Goal: Task Accomplishment & Management: Manage account settings

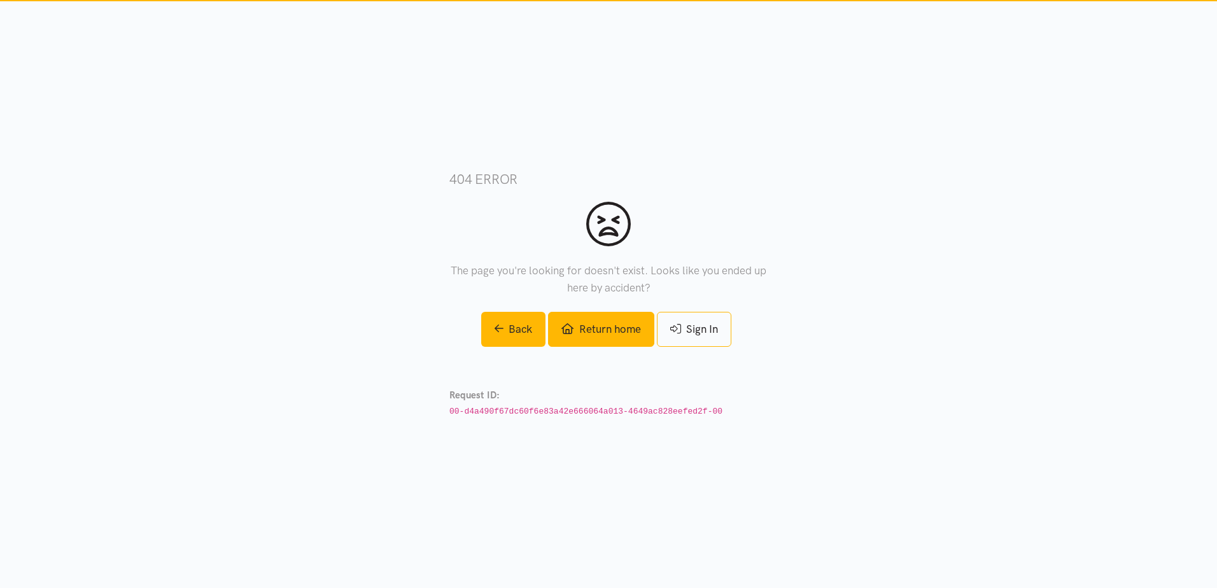
click at [617, 343] on link "Return home" at bounding box center [601, 329] width 106 height 35
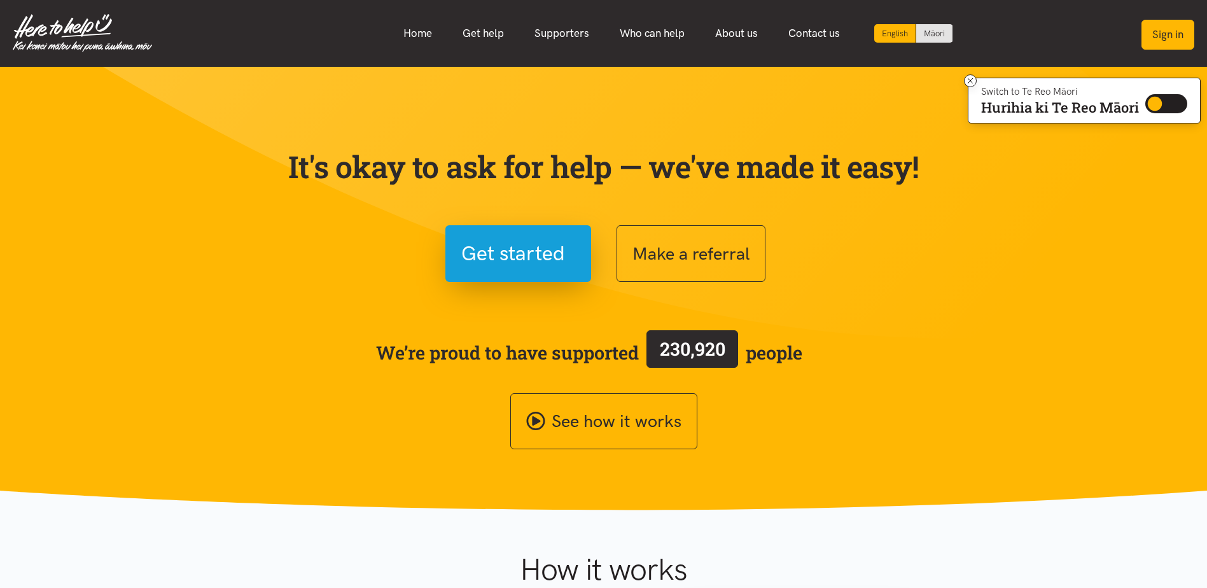
click at [1169, 32] on button "Sign in" at bounding box center [1168, 35] width 53 height 30
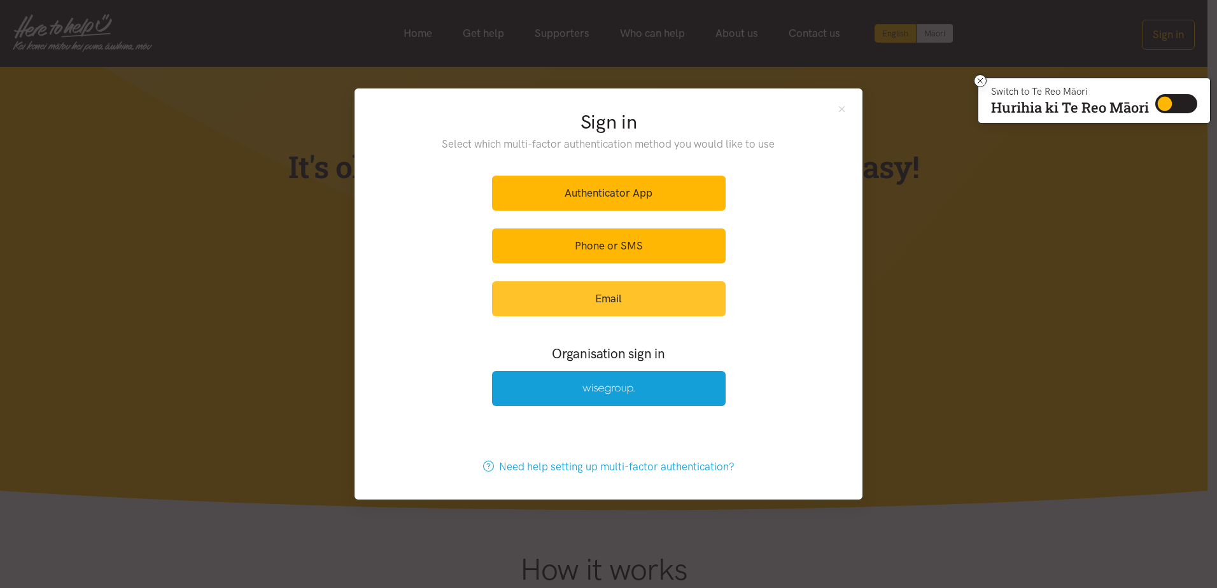
click at [621, 309] on link "Email" at bounding box center [609, 298] width 234 height 35
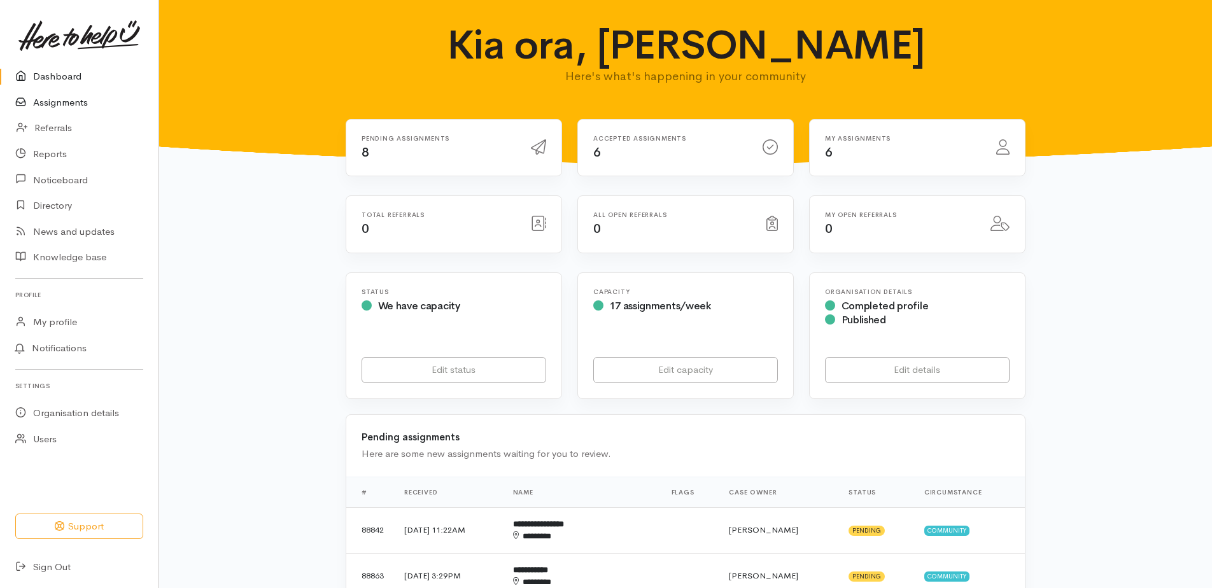
click at [74, 95] on link "Assignments" at bounding box center [79, 103] width 158 height 26
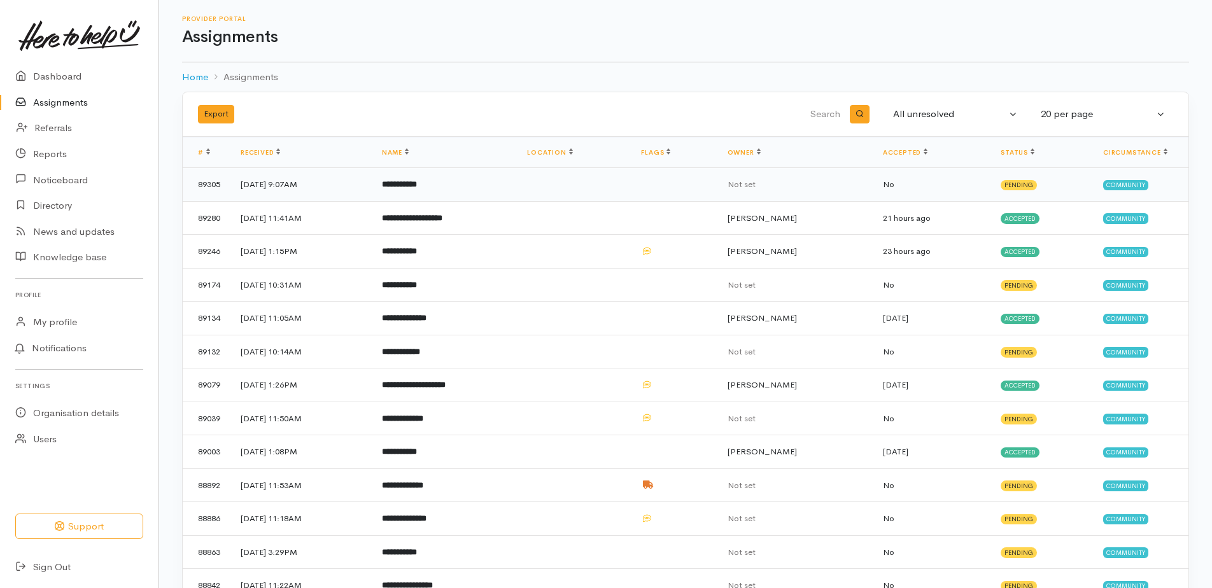
click at [417, 184] on b "**********" at bounding box center [399, 184] width 35 height 8
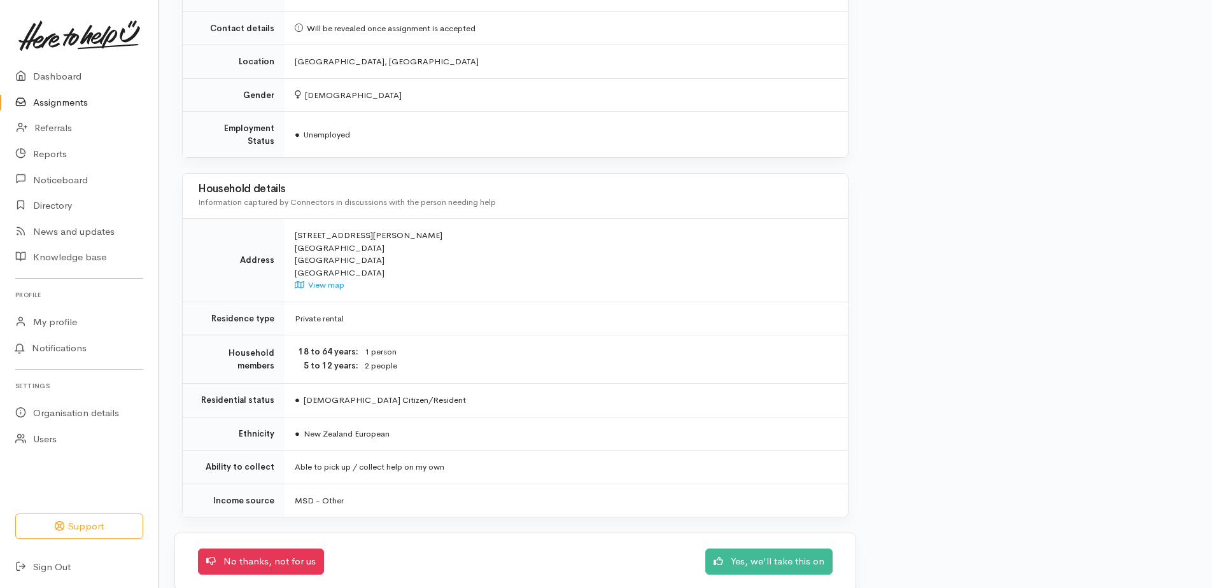
scroll to position [833, 0]
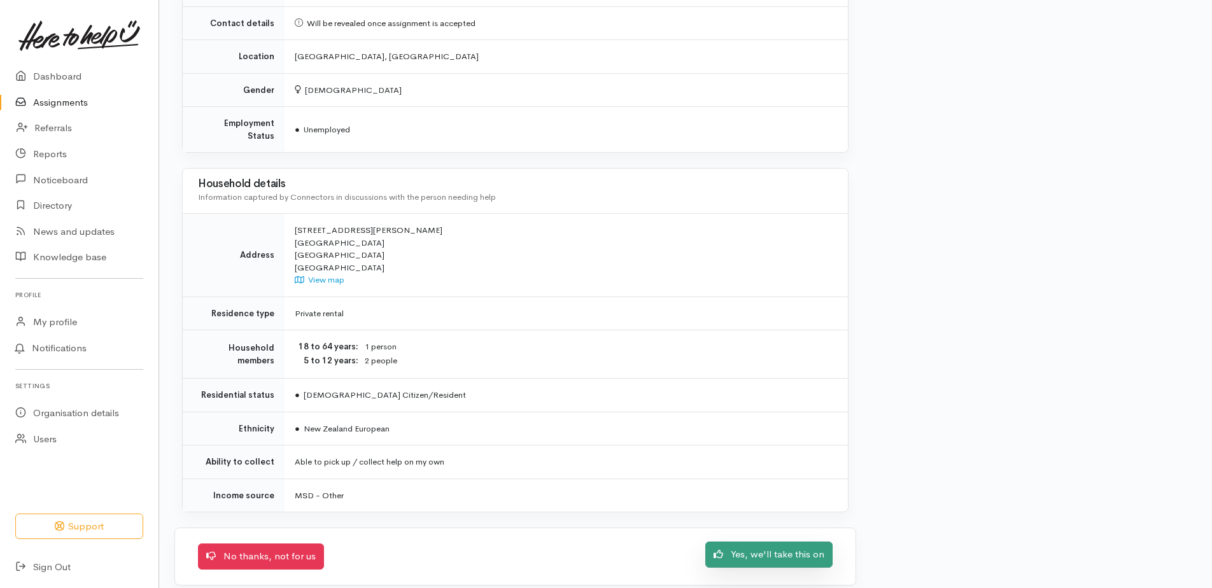
click at [791, 546] on link "Yes, we'll take this on" at bounding box center [768, 555] width 127 height 26
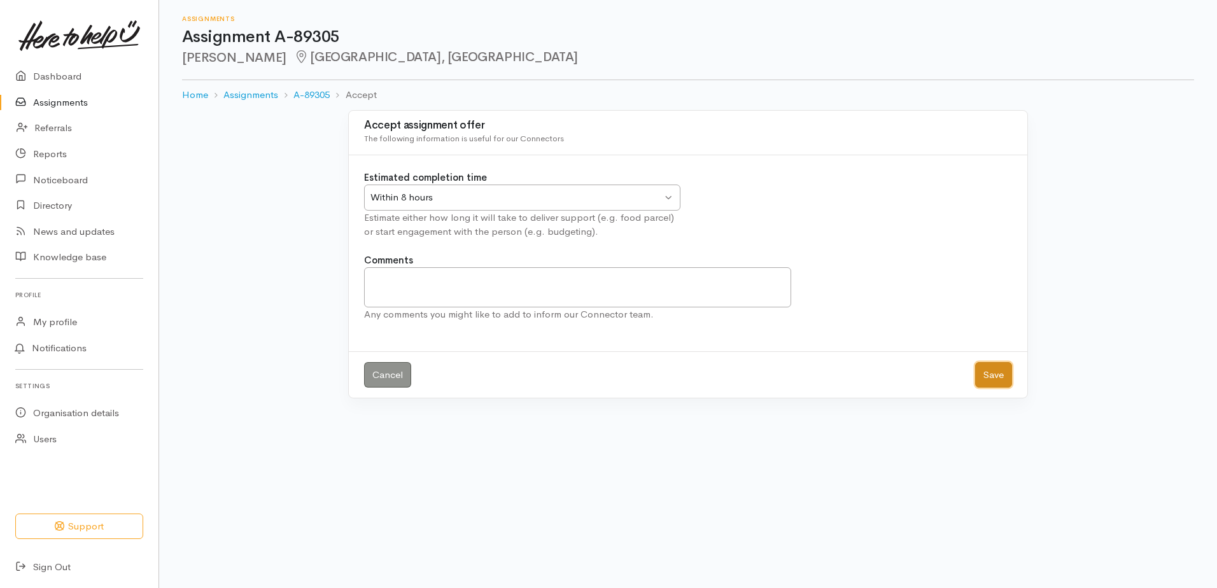
click at [987, 381] on button "Save" at bounding box center [993, 375] width 37 height 26
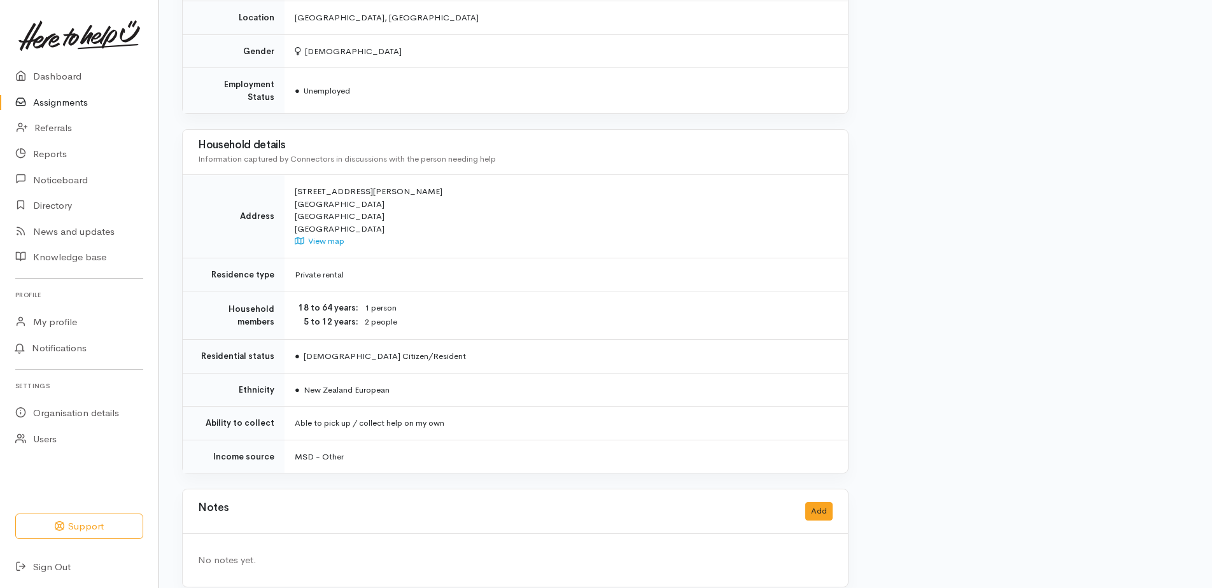
scroll to position [766, 0]
click at [816, 500] on button "Add" at bounding box center [818, 509] width 27 height 18
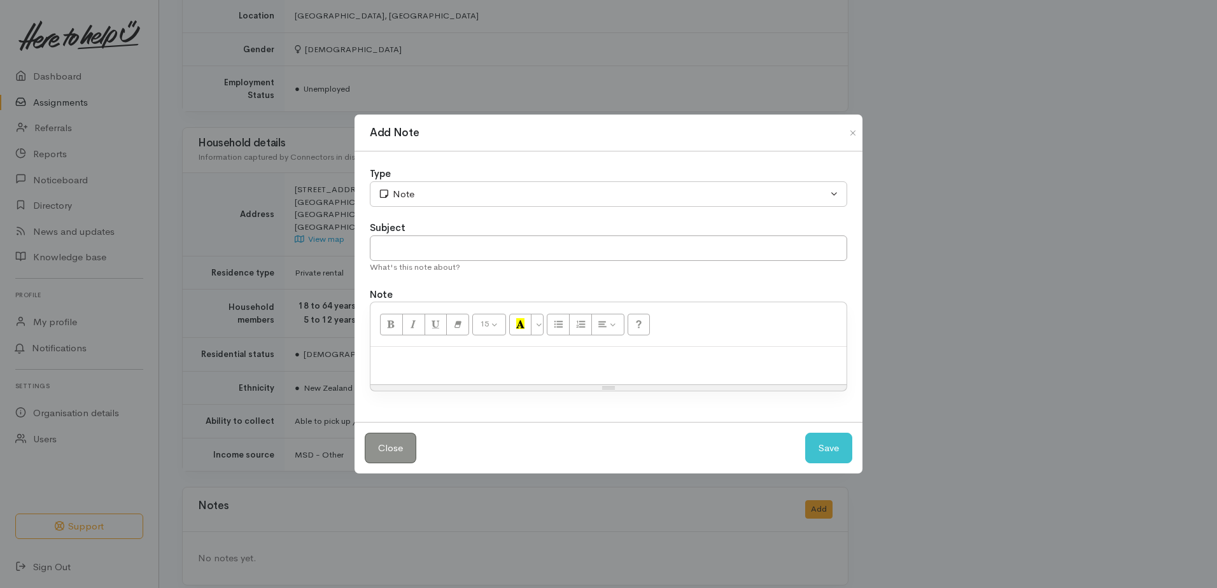
click at [411, 388] on div "Resize" at bounding box center [608, 388] width 476 height 6
click at [407, 352] on div at bounding box center [608, 366] width 476 height 38
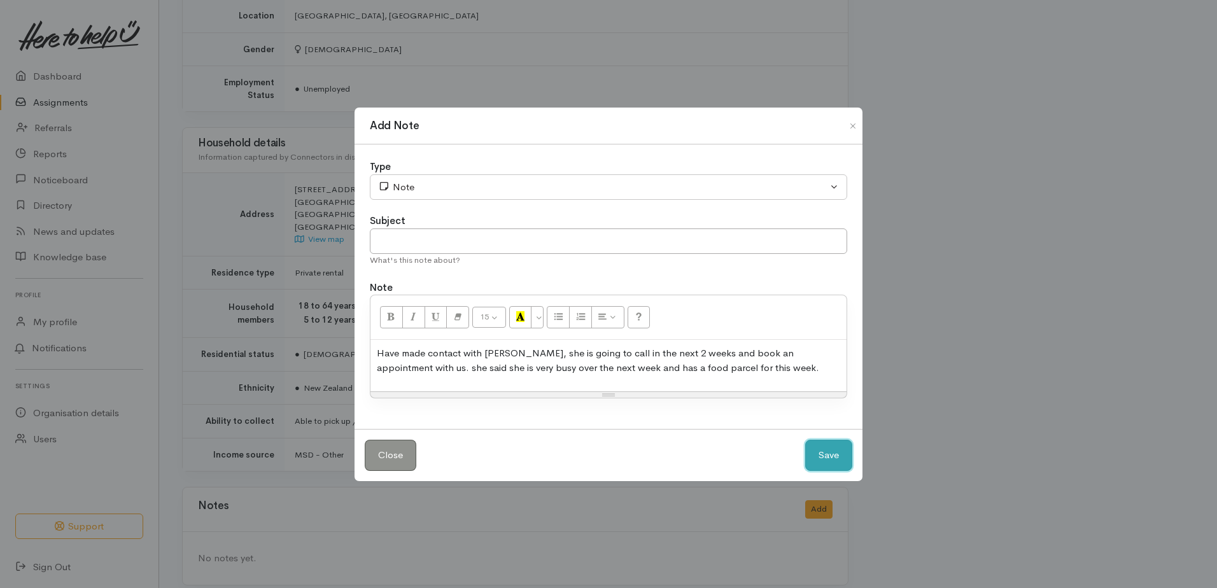
click at [819, 448] on button "Save" at bounding box center [828, 455] width 47 height 31
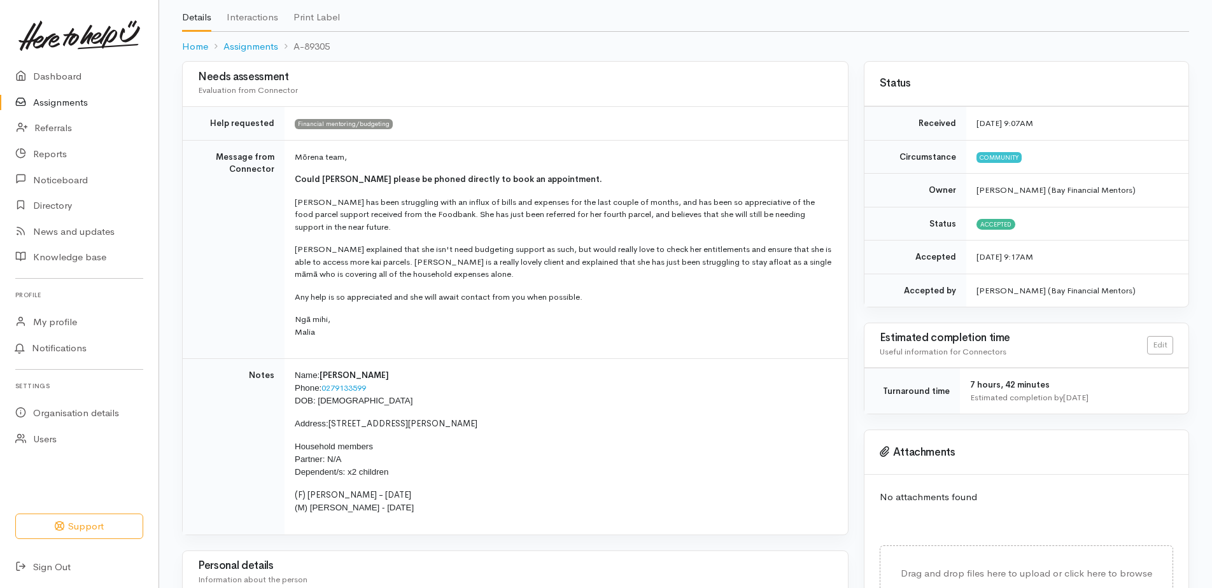
scroll to position [0, 0]
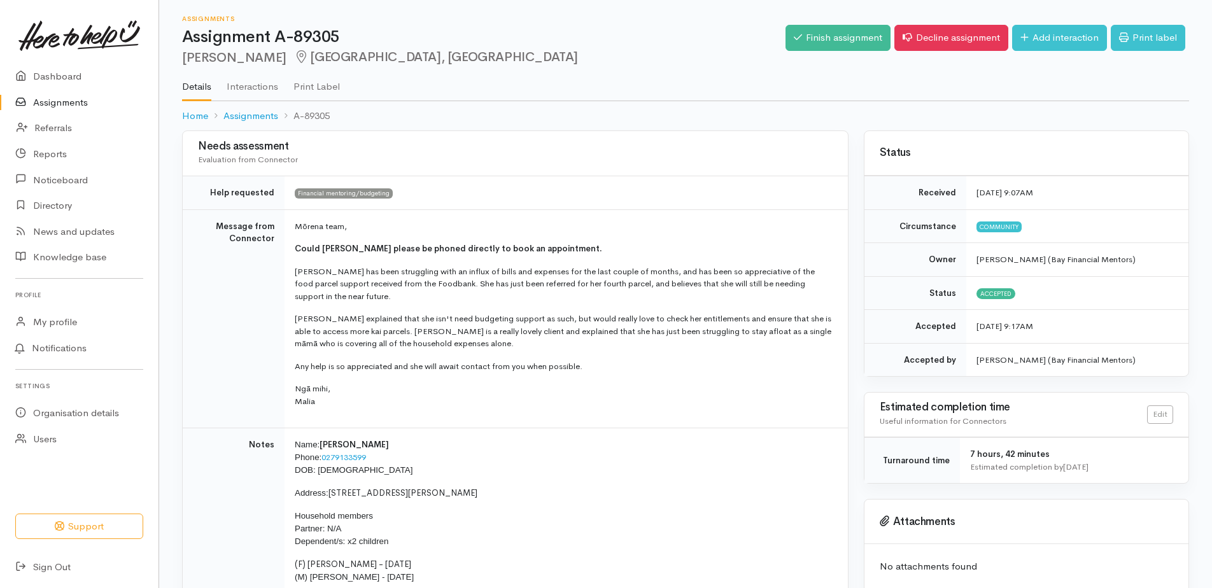
click at [69, 97] on link "Assignments" at bounding box center [79, 103] width 158 height 26
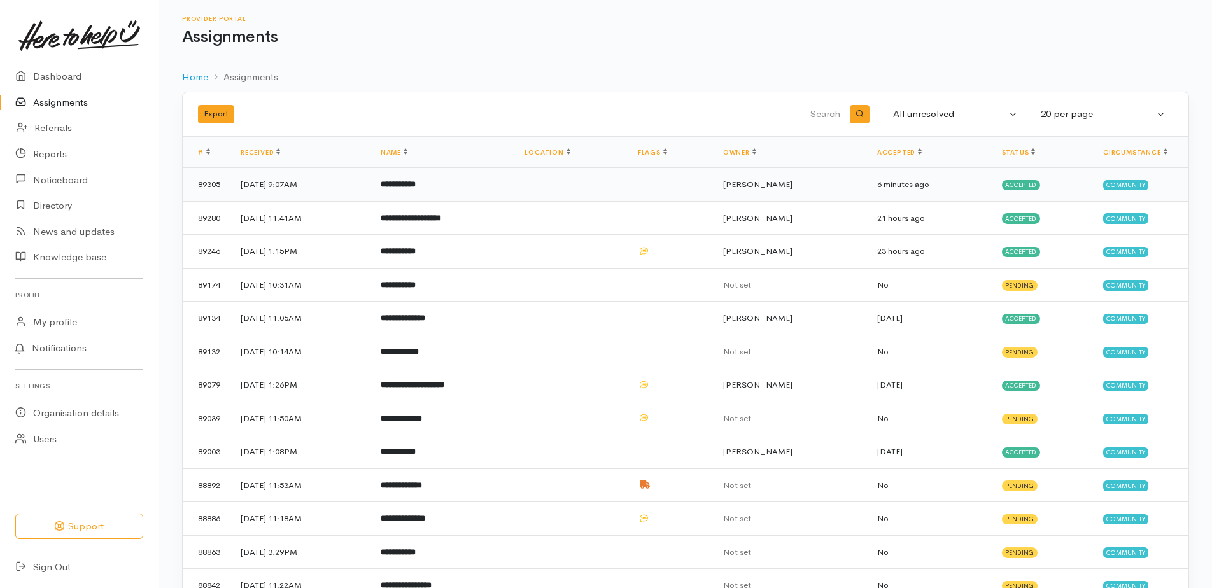
click at [416, 181] on b "**********" at bounding box center [398, 184] width 35 height 8
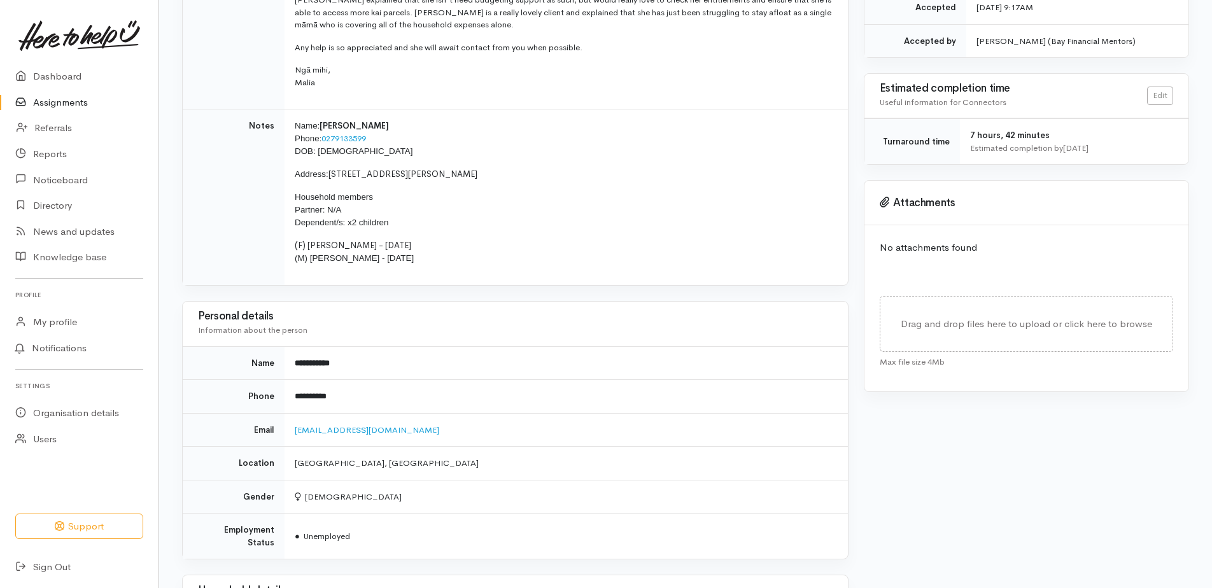
scroll to position [128, 0]
